Goal: Obtain resource: Download file/media

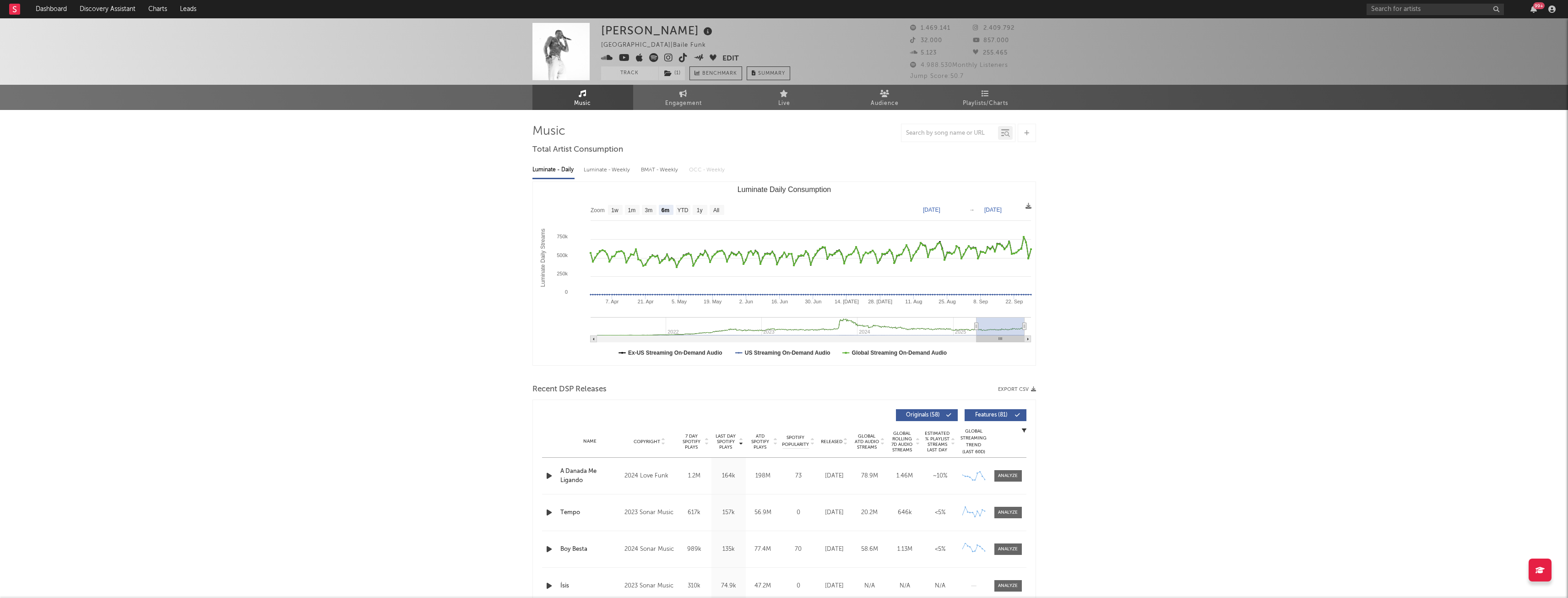
select select "6m"
click at [1394, 2] on div "99 +" at bounding box center [1463, 9] width 192 height 18
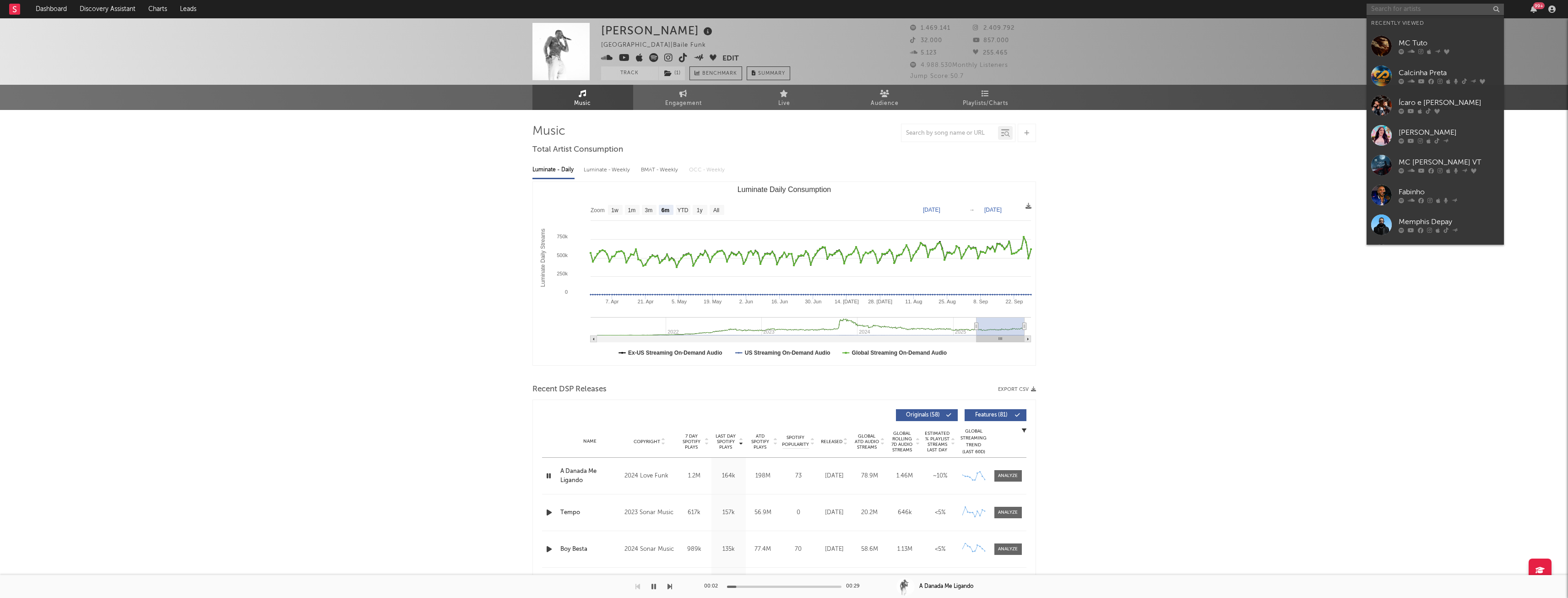
click at [1395, 5] on input "text" at bounding box center [1435, 9] width 138 height 12
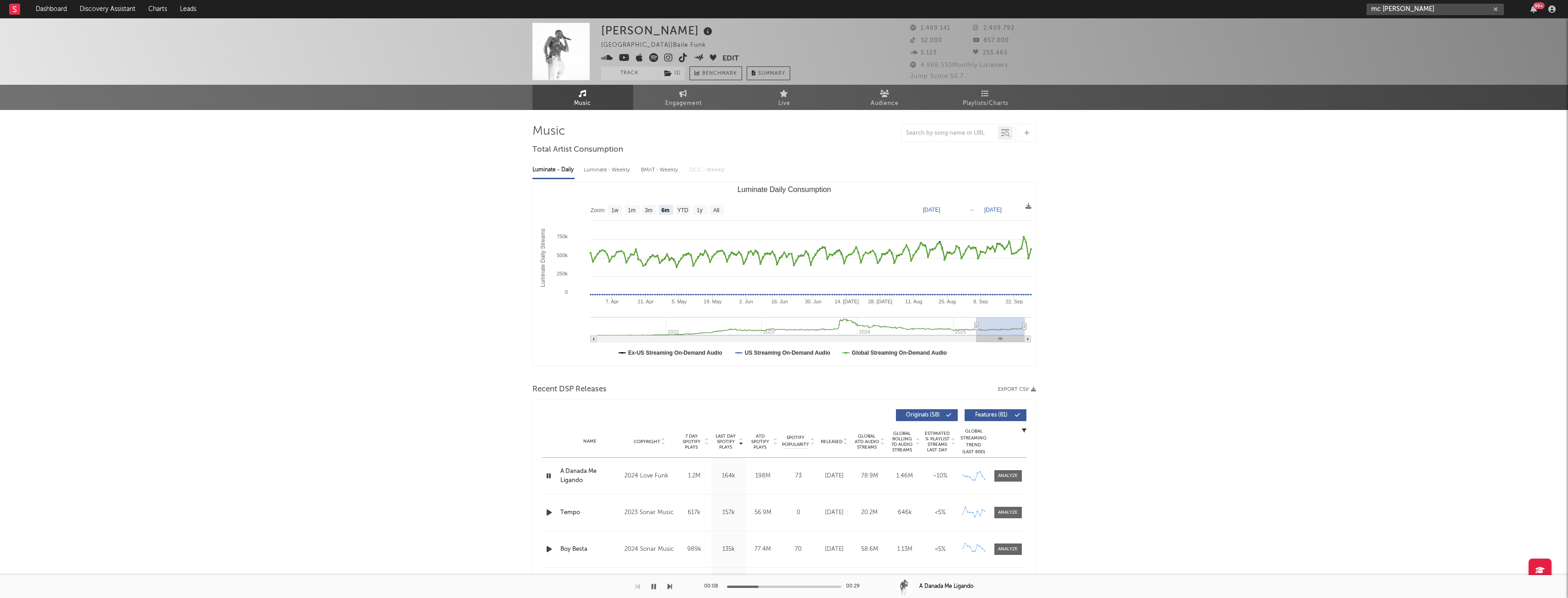
click at [1399, 9] on input "mc [PERSON_NAME]" at bounding box center [1435, 9] width 138 height 12
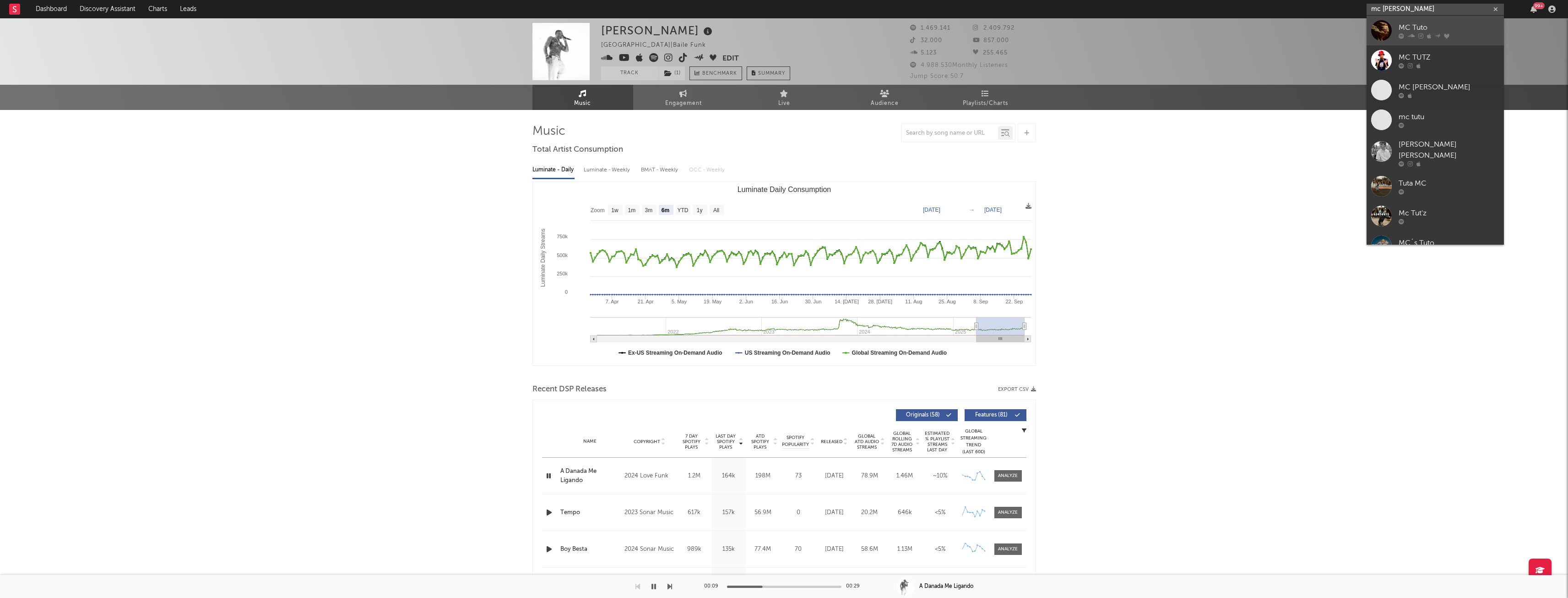
type input "mc [PERSON_NAME]"
click at [1407, 29] on div "MC Tuto" at bounding box center [1449, 27] width 100 height 11
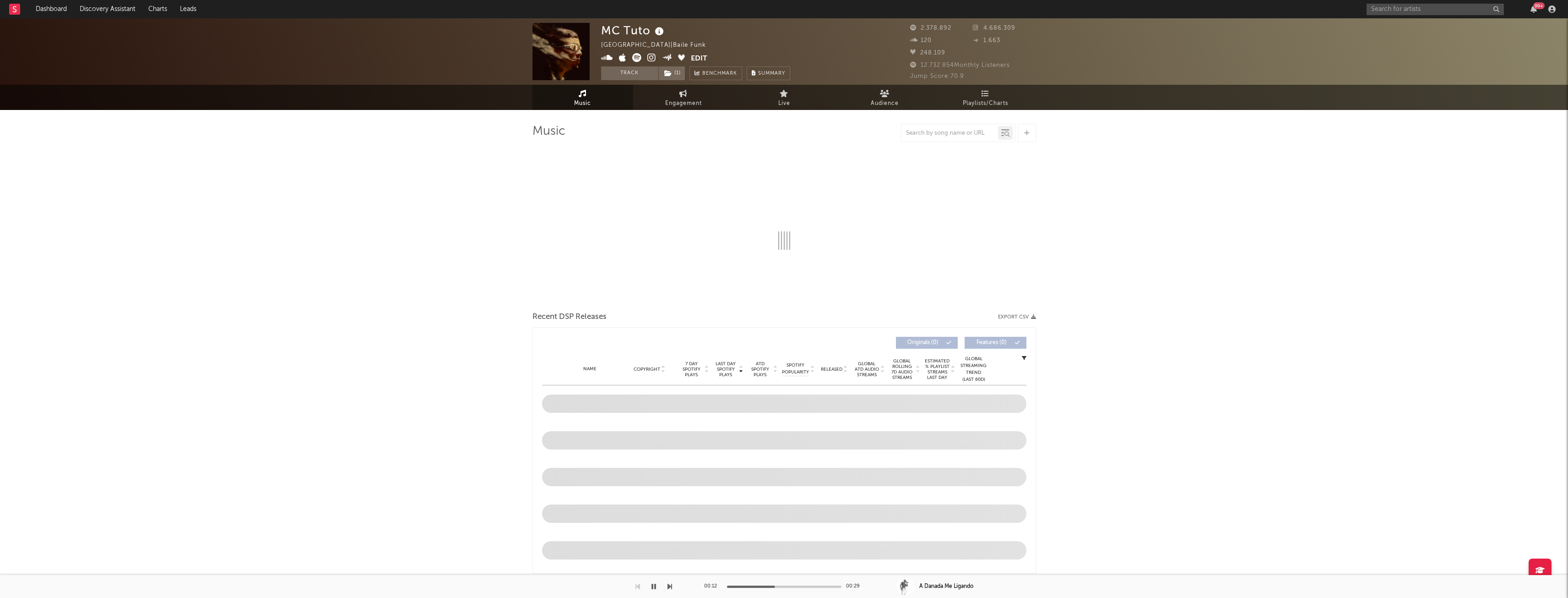
select select "6m"
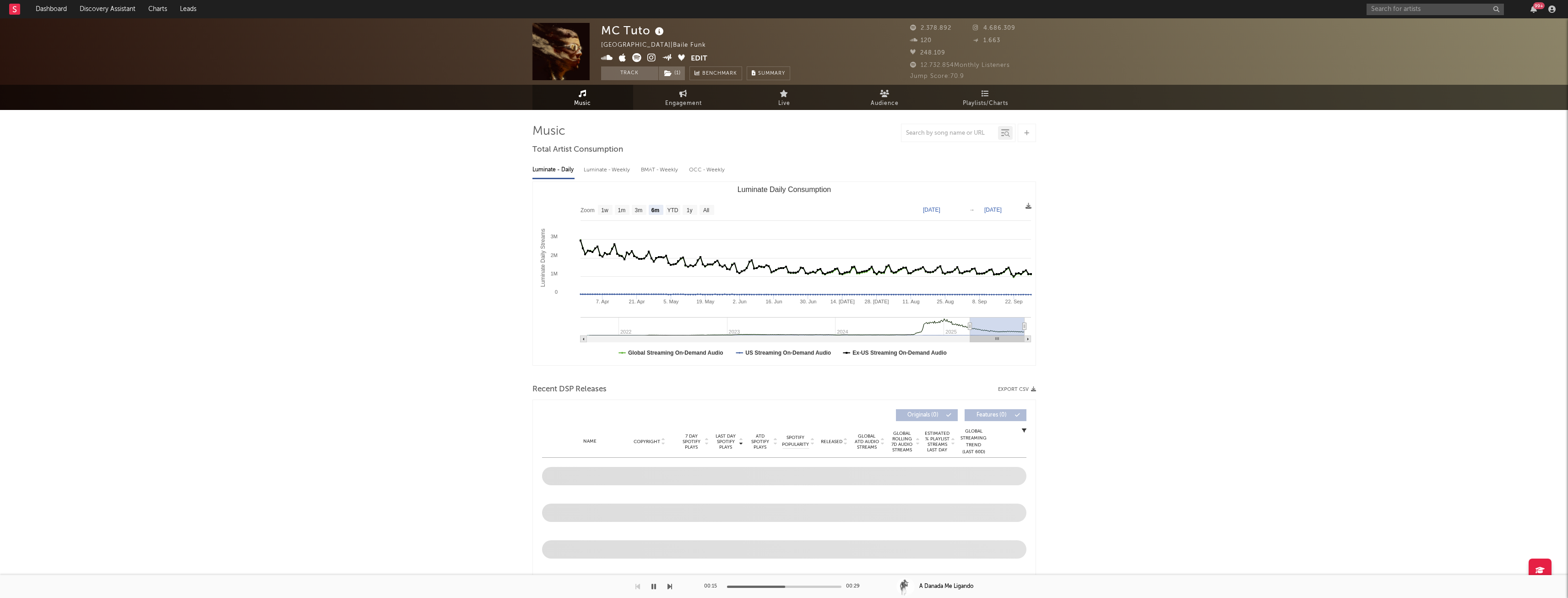
click at [1013, 387] on button "Export CSV" at bounding box center [1017, 389] width 38 height 5
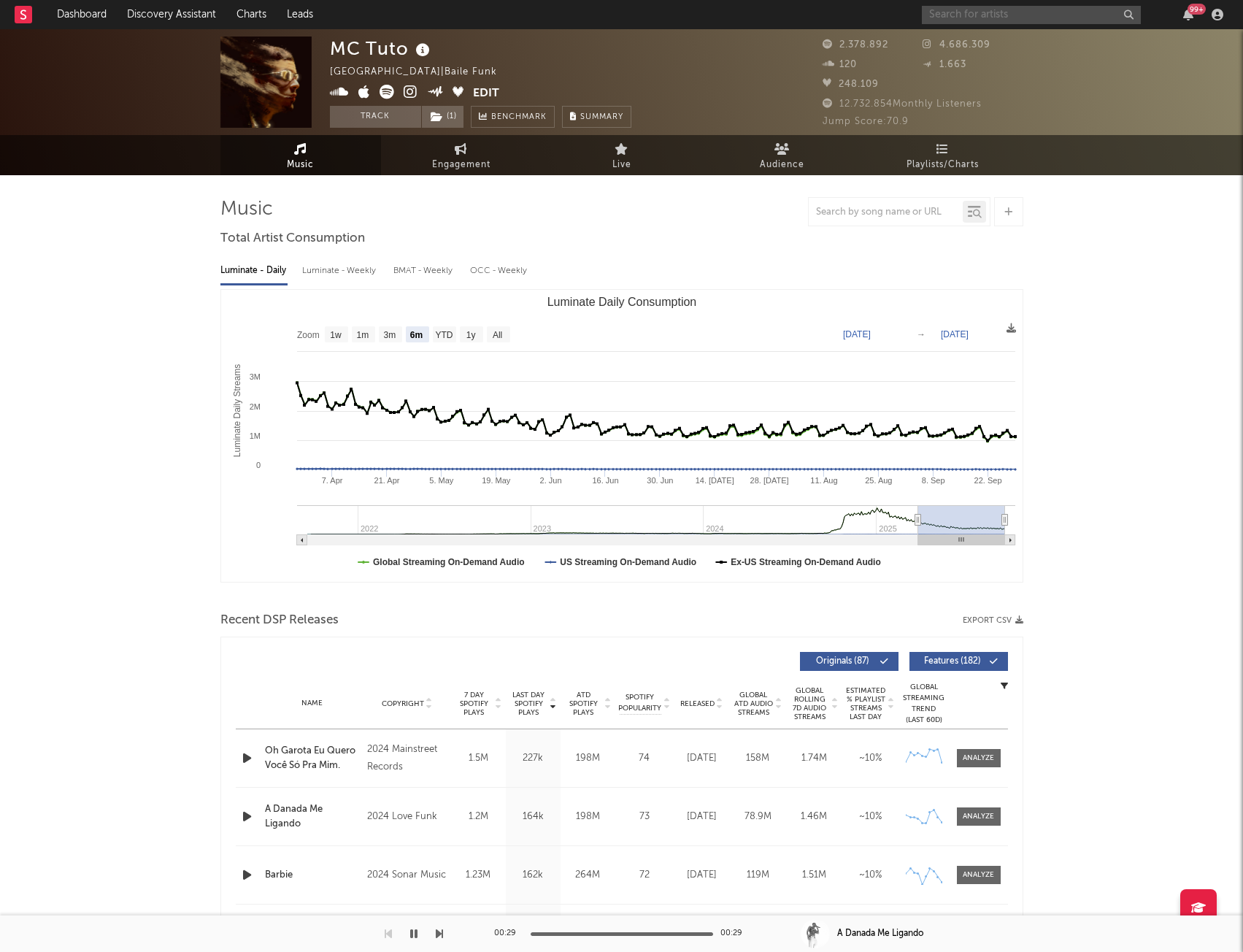
click at [982, 16] on input "text" at bounding box center [1031, 15] width 219 height 18
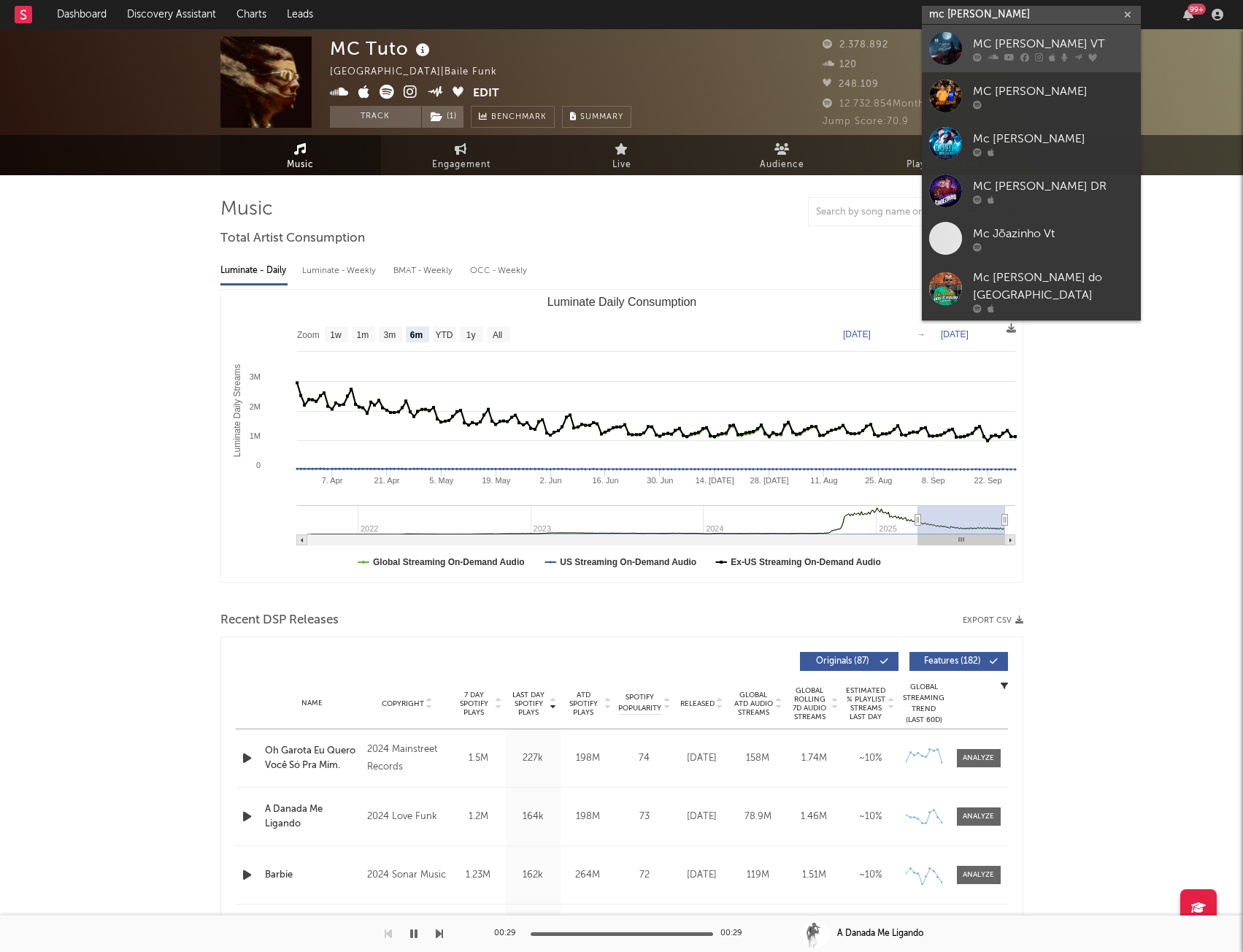
type input "mc [PERSON_NAME]"
click at [1061, 45] on div "MC [PERSON_NAME] VT" at bounding box center [1053, 44] width 160 height 17
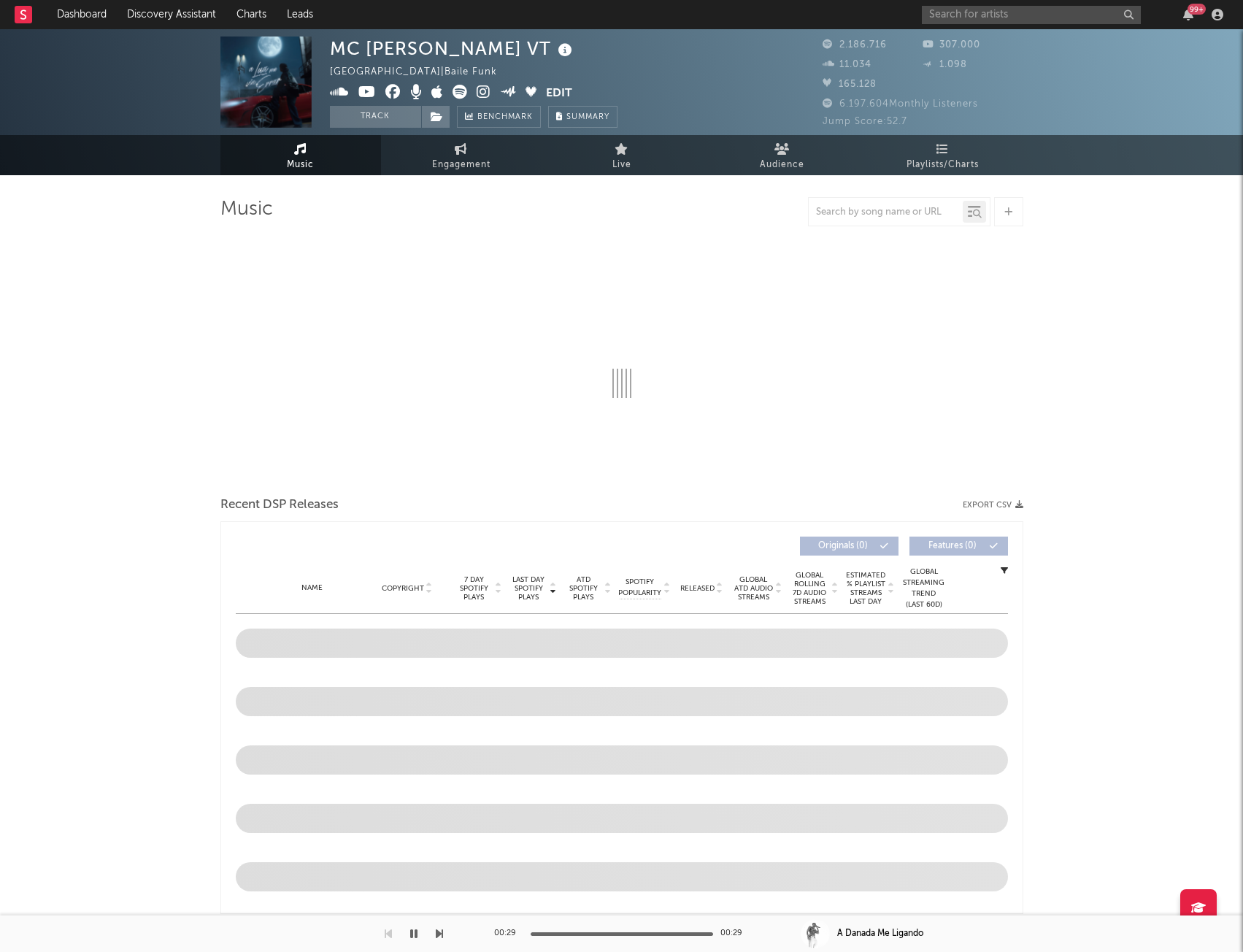
select select "6m"
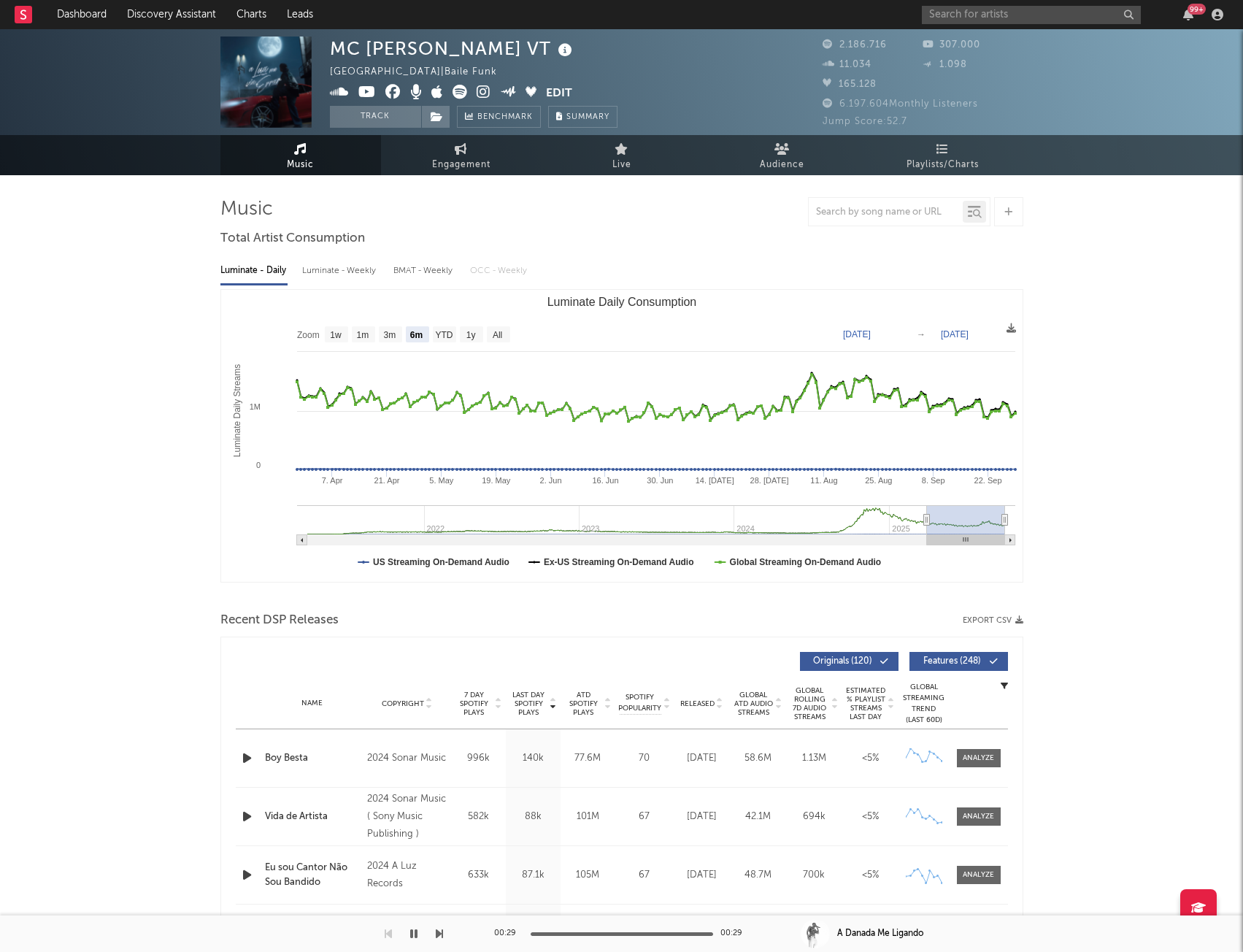
drag, startPoint x: 1011, startPoint y: 620, endPoint x: 961, endPoint y: 270, distance: 353.6
click at [1011, 620] on button "Export CSV" at bounding box center [993, 620] width 60 height 9
drag, startPoint x: 689, startPoint y: 210, endPoint x: 678, endPoint y: 218, distance: 13.6
click at [689, 210] on div at bounding box center [621, 212] width 802 height 29
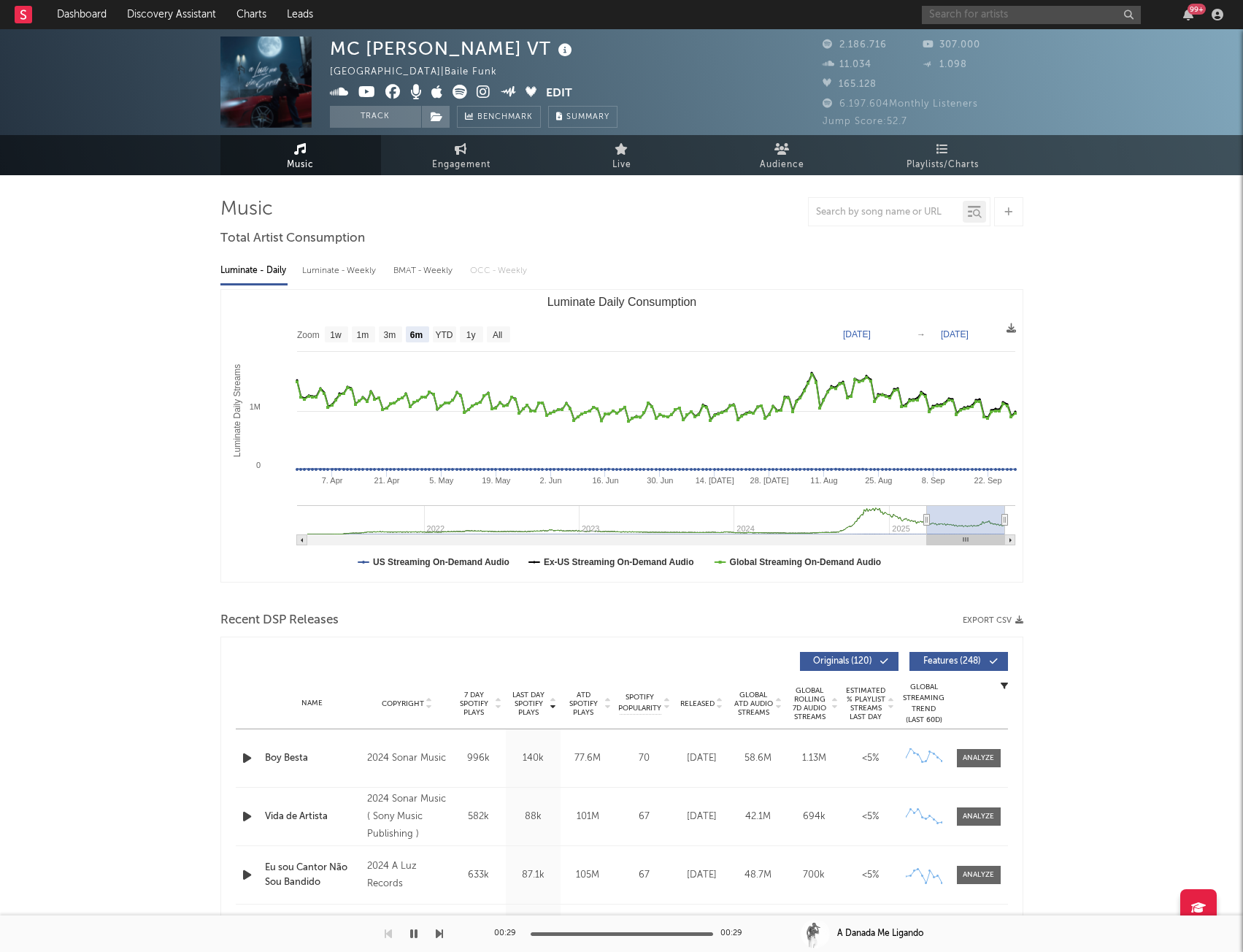
click at [1037, 12] on input "text" at bounding box center [1031, 15] width 219 height 18
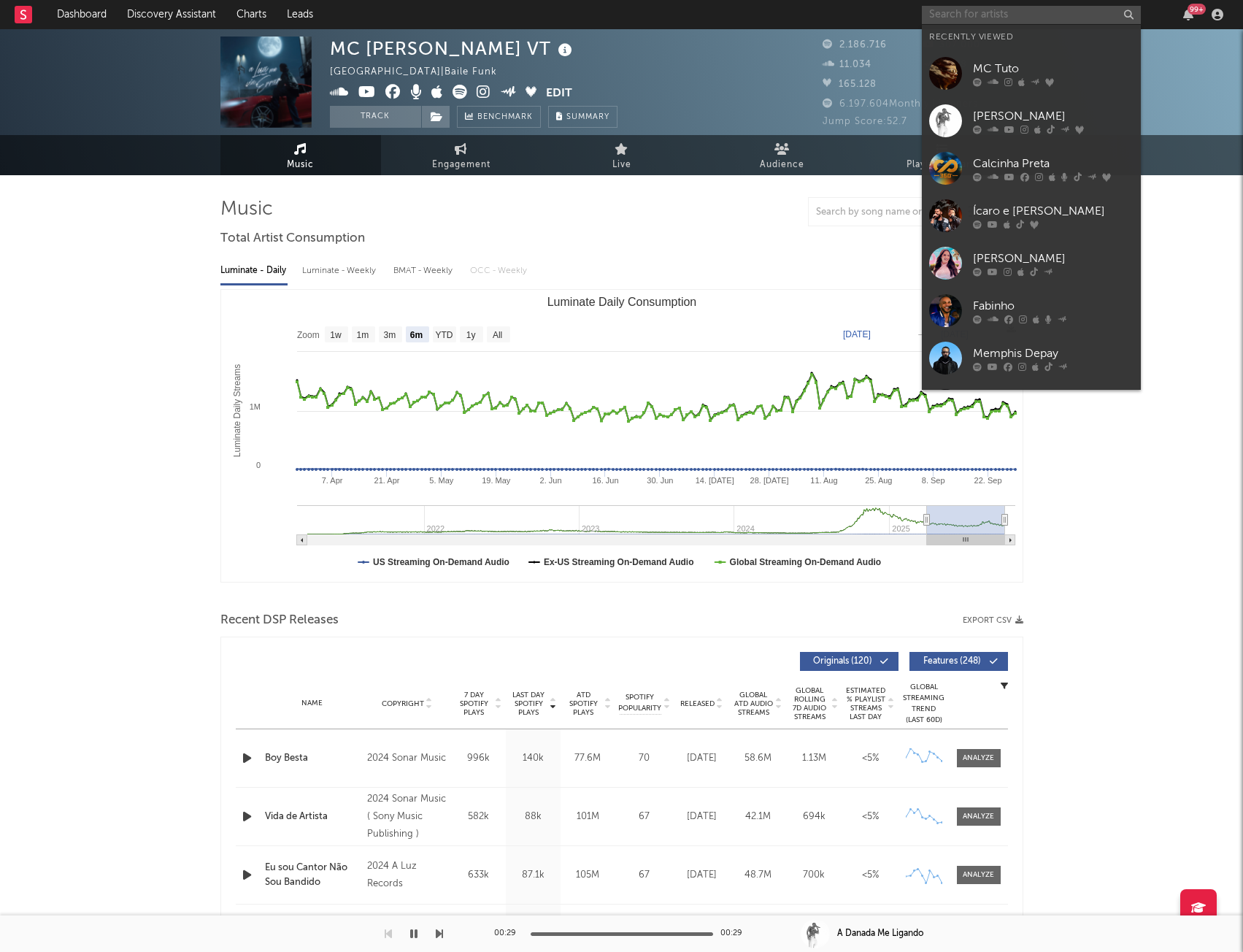
type input "T"
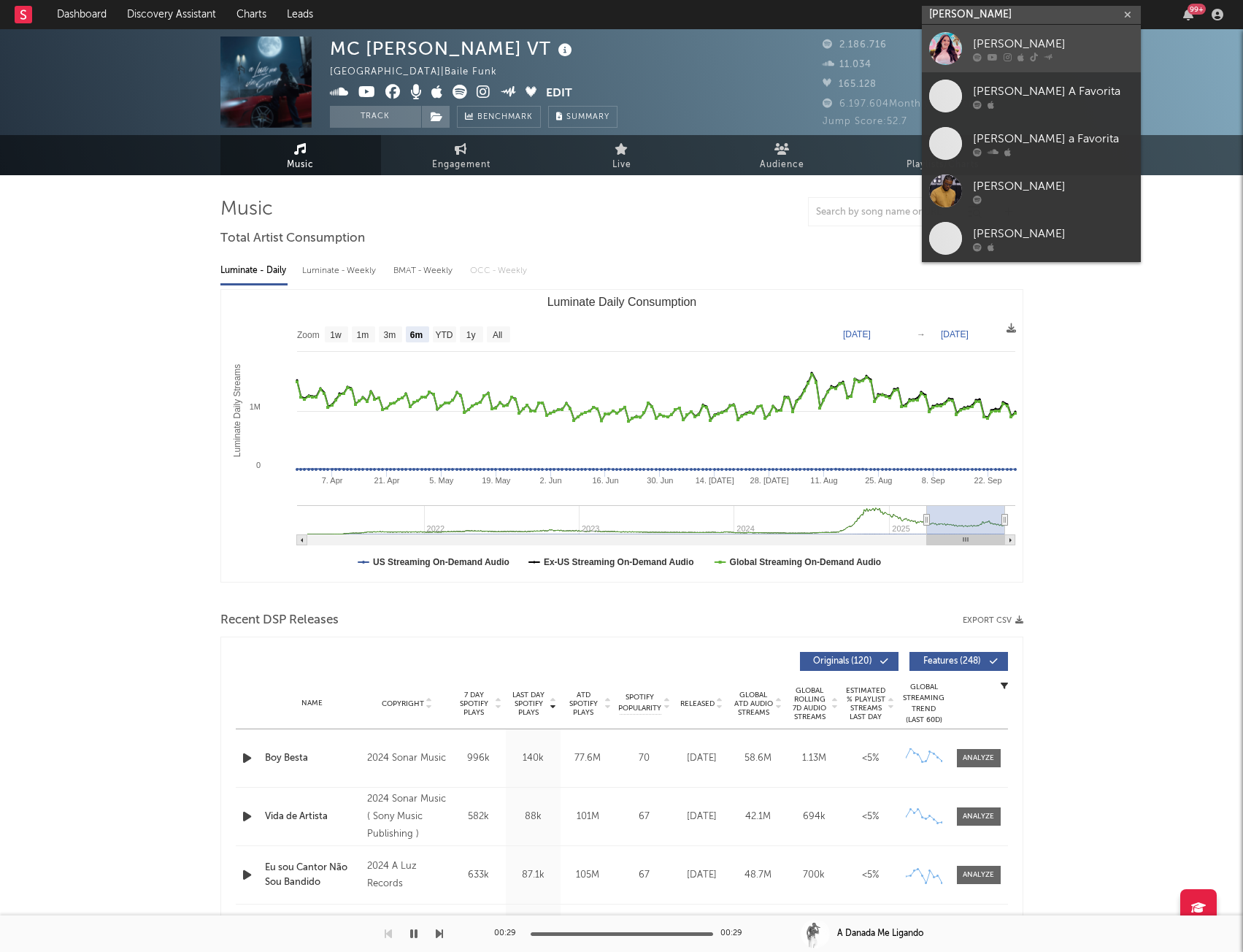
type input "[PERSON_NAME]"
click at [1040, 49] on div "[PERSON_NAME]" at bounding box center [1053, 44] width 160 height 17
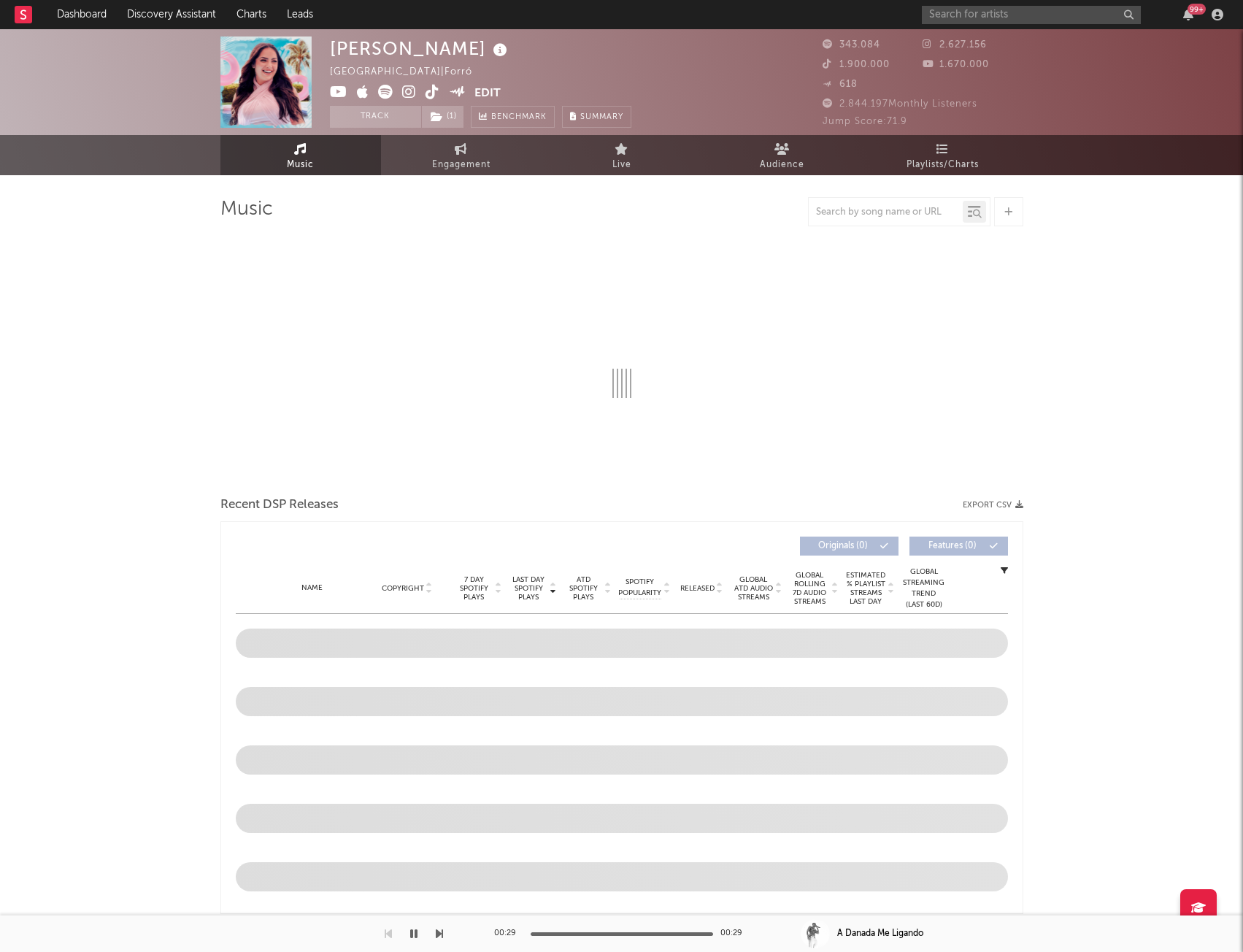
select select "6m"
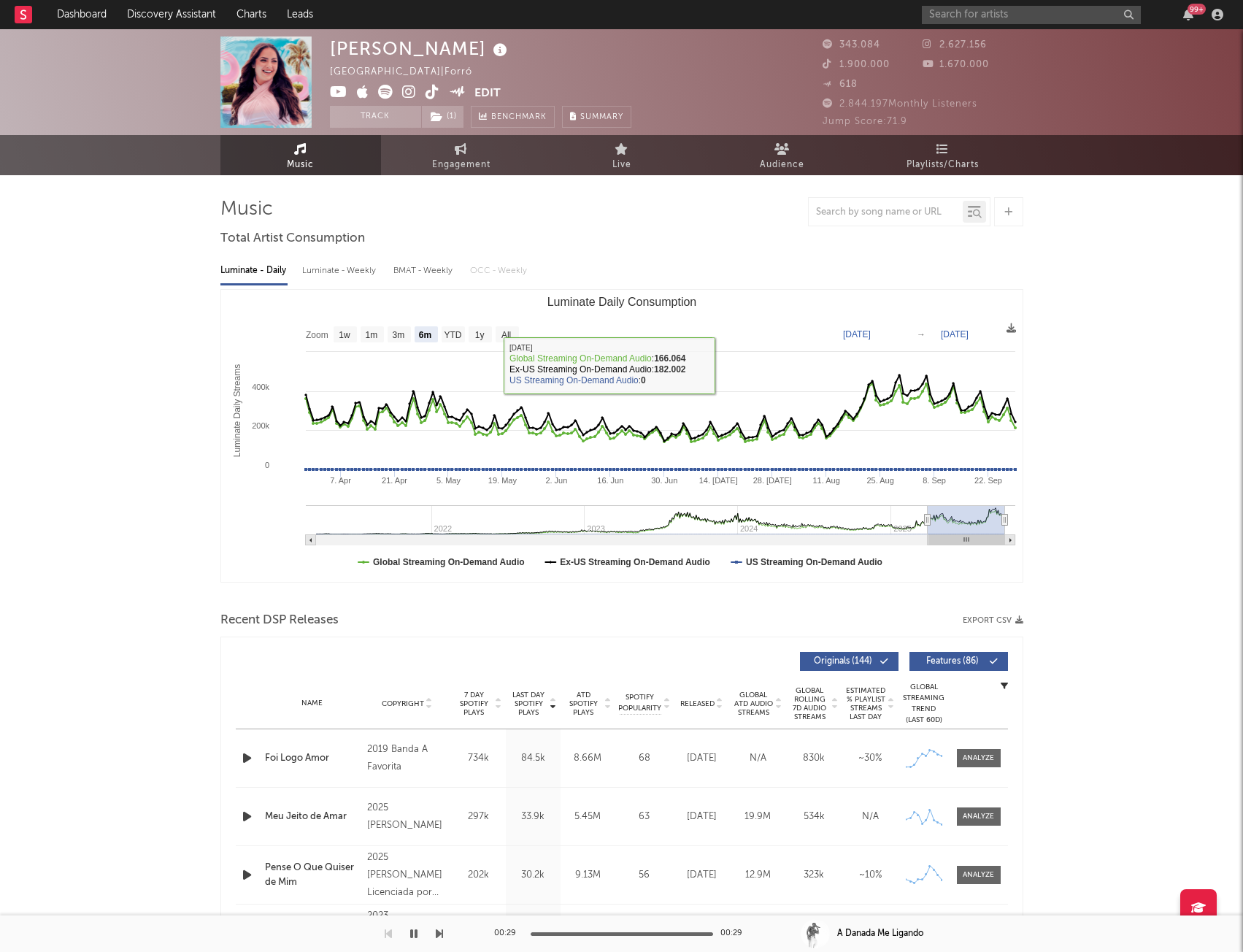
click at [986, 618] on button "Export CSV" at bounding box center [993, 620] width 60 height 9
